Goal: Task Accomplishment & Management: Manage account settings

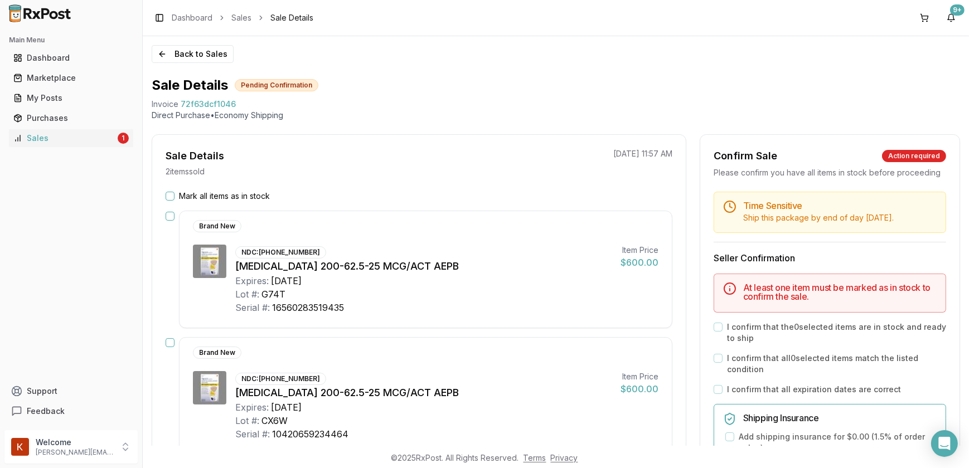
click at [171, 193] on button "Mark all items as in stock" at bounding box center [170, 196] width 9 height 9
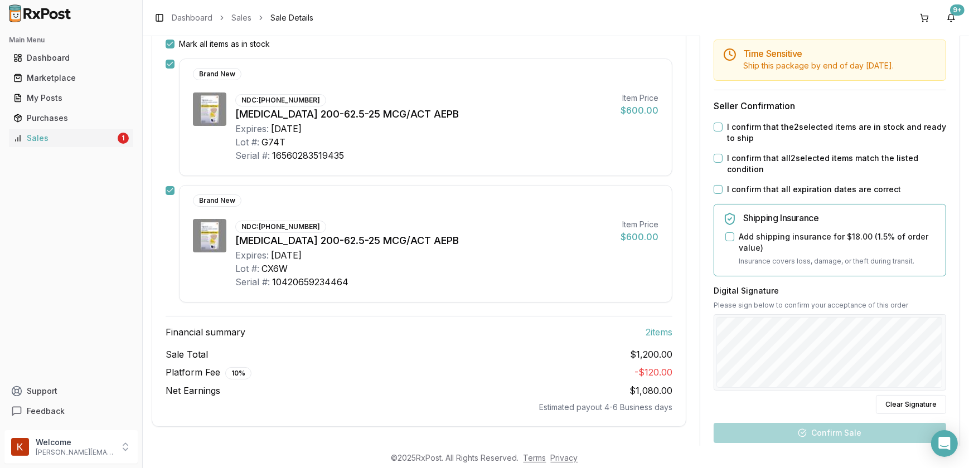
scroll to position [152, 0]
click at [716, 132] on button "I confirm that the 2 selected items are in stock and ready to ship" at bounding box center [717, 127] width 9 height 9
click at [716, 163] on button "I confirm that all 2 selected items match the listed condition" at bounding box center [717, 158] width 9 height 9
click at [713, 195] on button "I confirm that all expiration dates are correct" at bounding box center [717, 190] width 9 height 9
drag, startPoint x: 724, startPoint y: 250, endPoint x: 743, endPoint y: 285, distance: 39.9
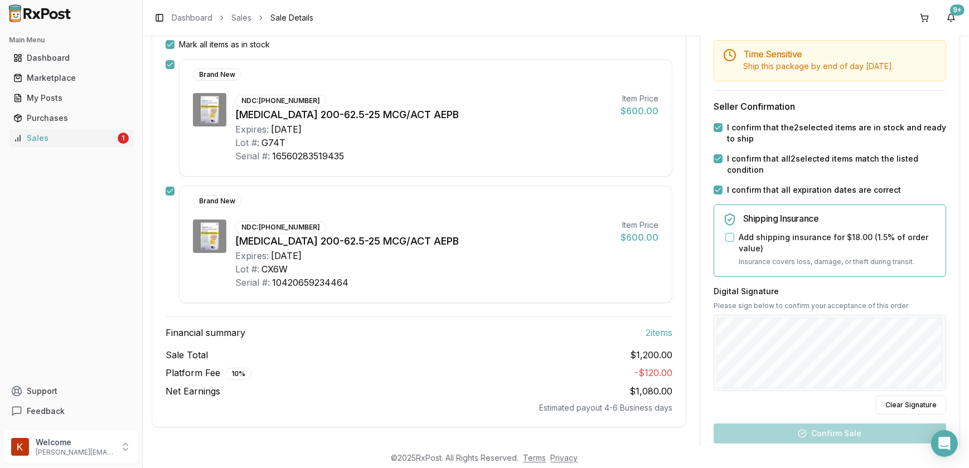
click at [725, 242] on button "Add shipping insurance for $18.00 ( 1.5 % of order value)" at bounding box center [729, 237] width 9 height 9
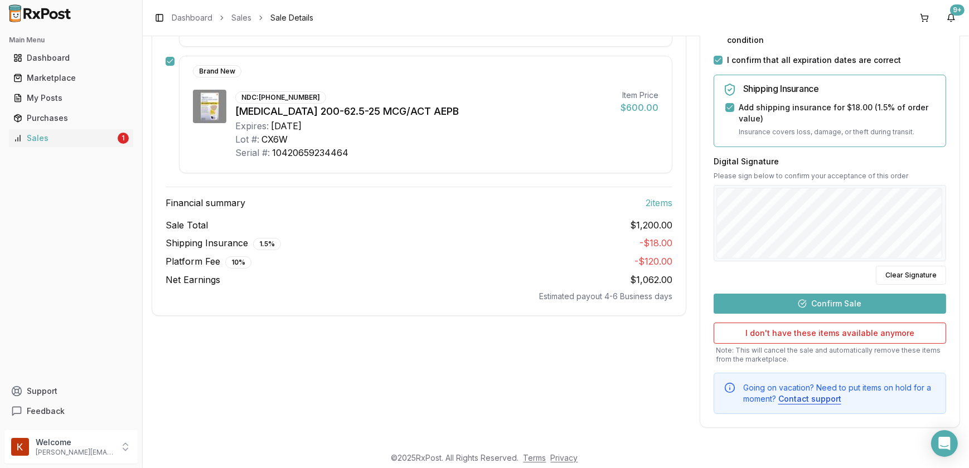
scroll to position [291, 0]
click at [814, 296] on button "Confirm Sale" at bounding box center [829, 304] width 232 height 20
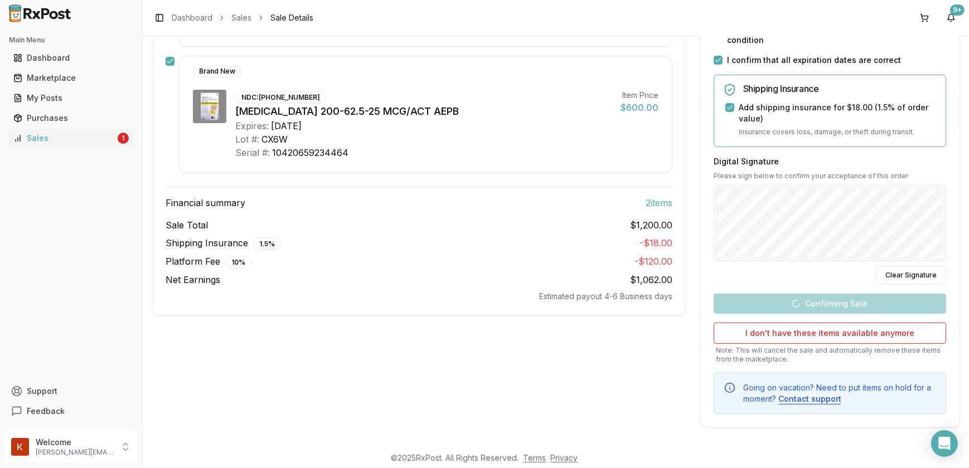
scroll to position [147, 0]
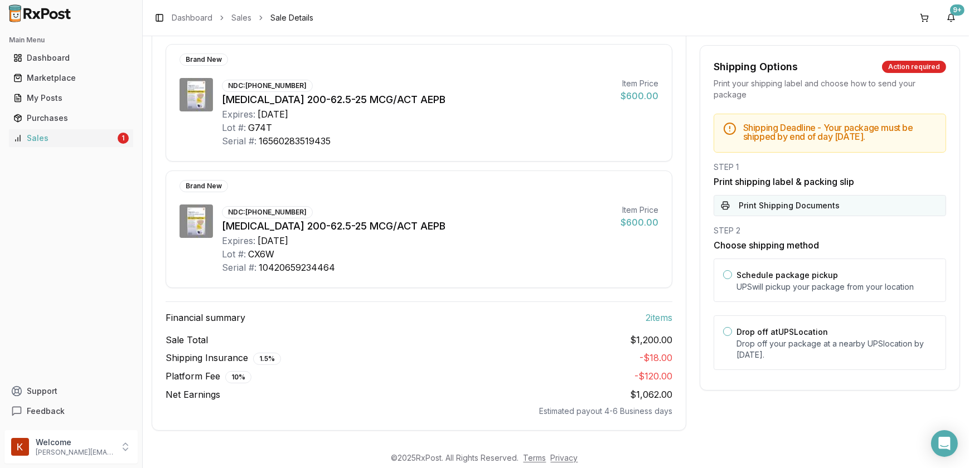
click at [766, 205] on button "Print Shipping Documents" at bounding box center [829, 205] width 232 height 21
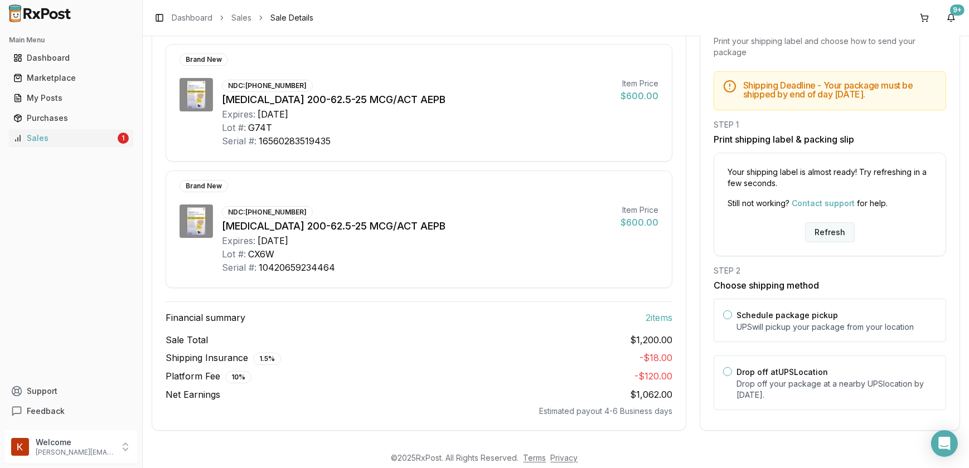
click at [833, 234] on button "Refresh" at bounding box center [830, 232] width 50 height 20
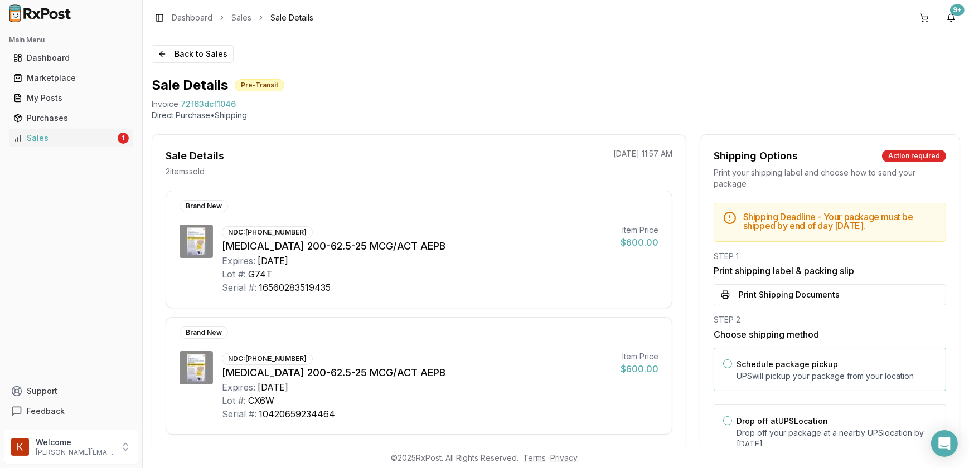
scroll to position [101, 0]
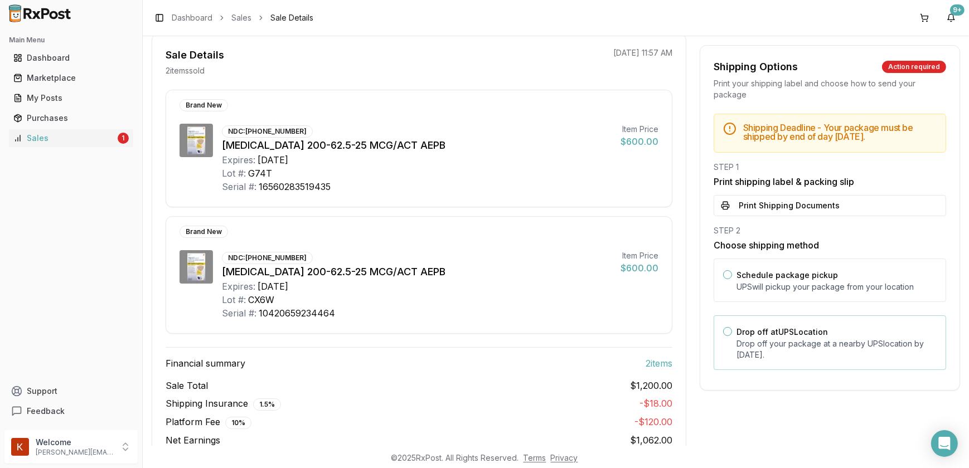
click at [725, 330] on button "Drop off at UPS Location" at bounding box center [727, 331] width 9 height 9
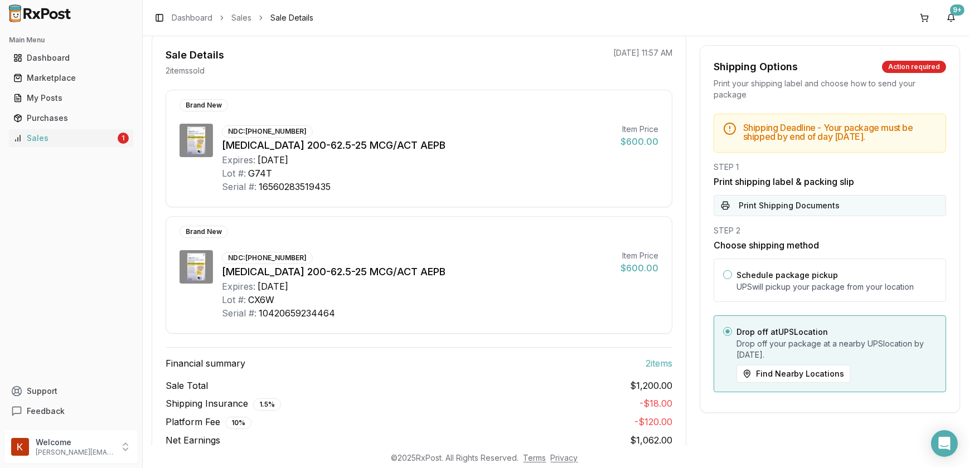
click at [765, 210] on button "Print Shipping Documents" at bounding box center [829, 205] width 232 height 21
